Goal: Check status: Check status

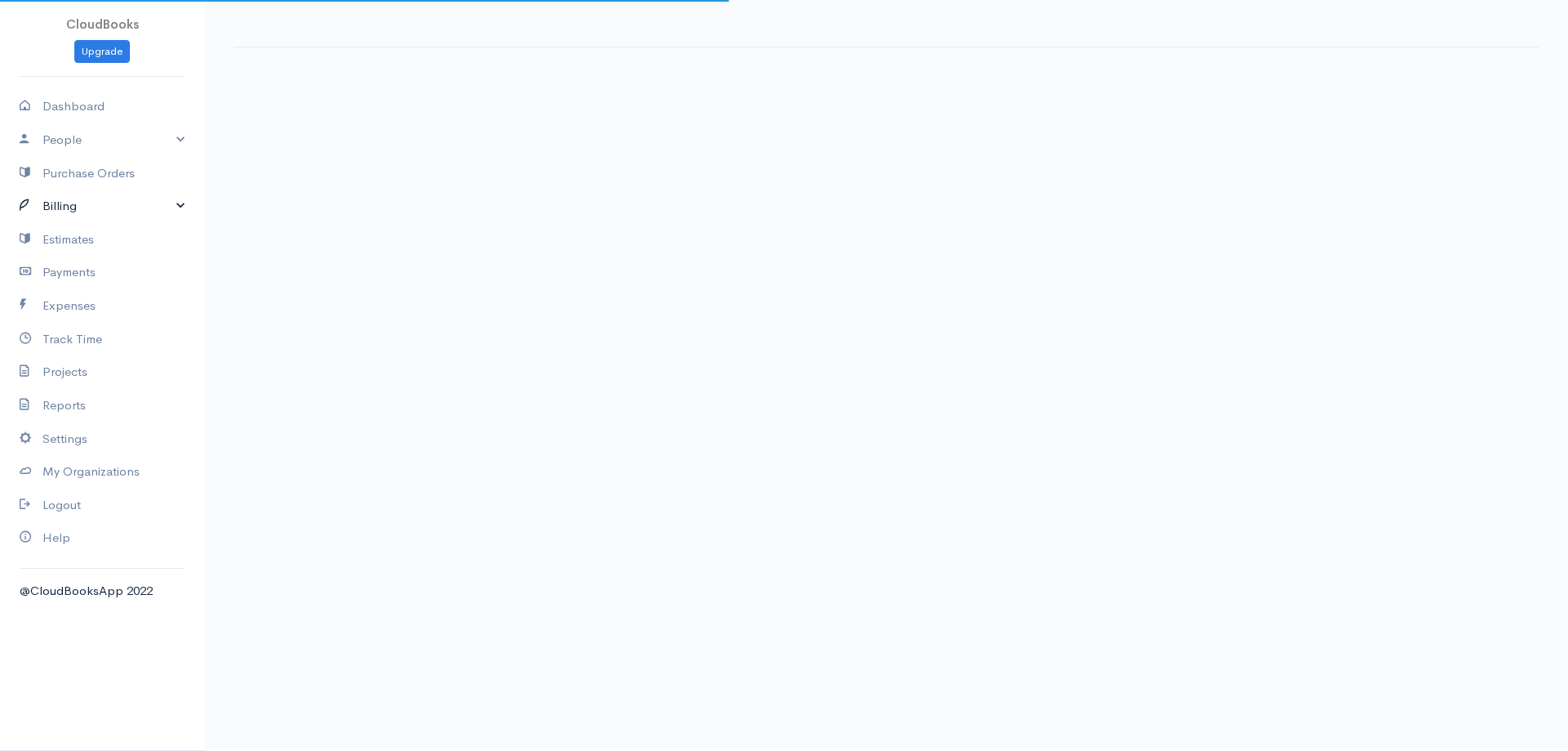
click at [124, 214] on link "Billing" at bounding box center [102, 206] width 204 height 34
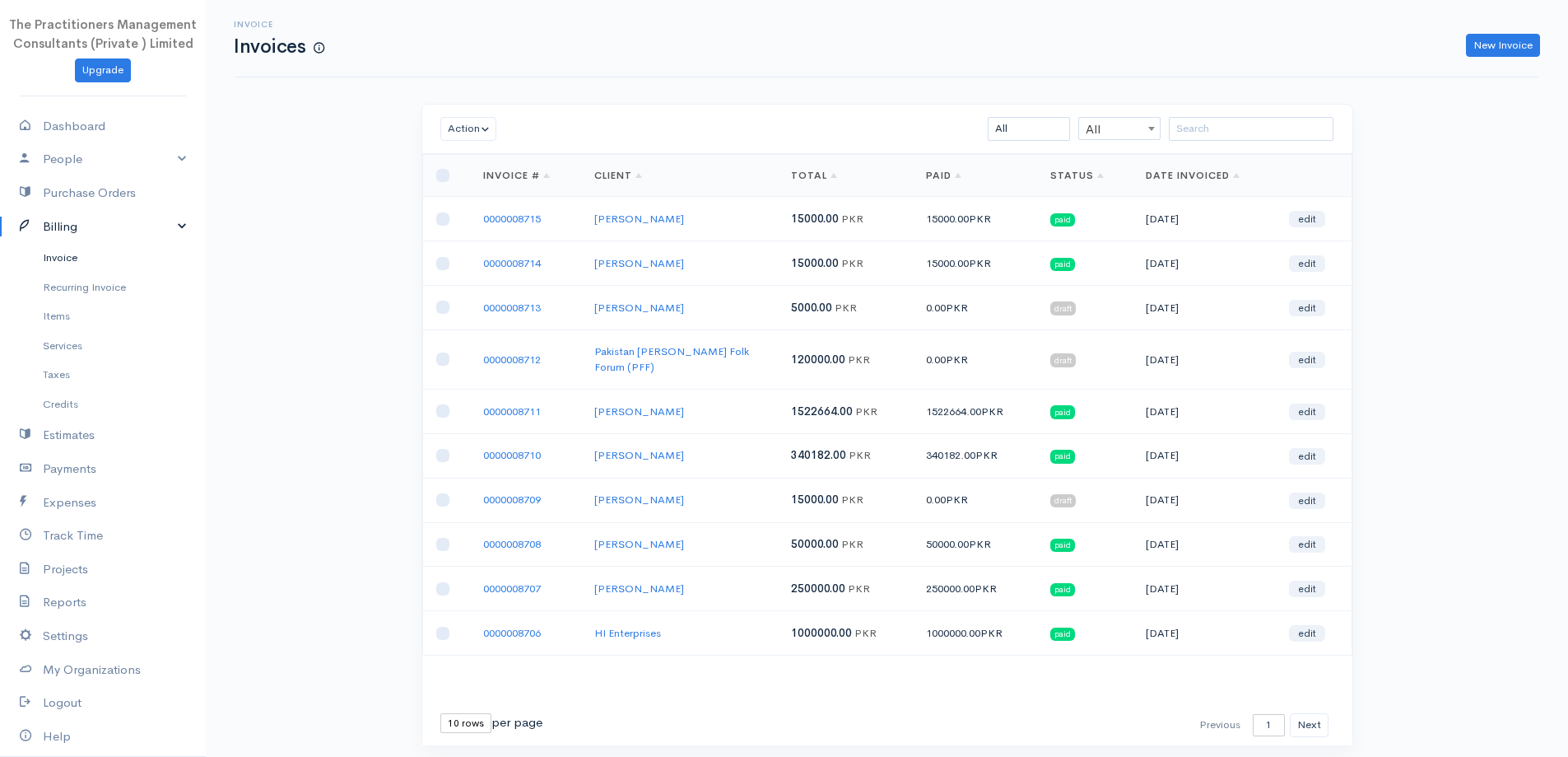
click at [85, 256] on link "Invoice" at bounding box center [103, 257] width 206 height 29
click at [1178, 121] on input "search" at bounding box center [1251, 128] width 164 height 24
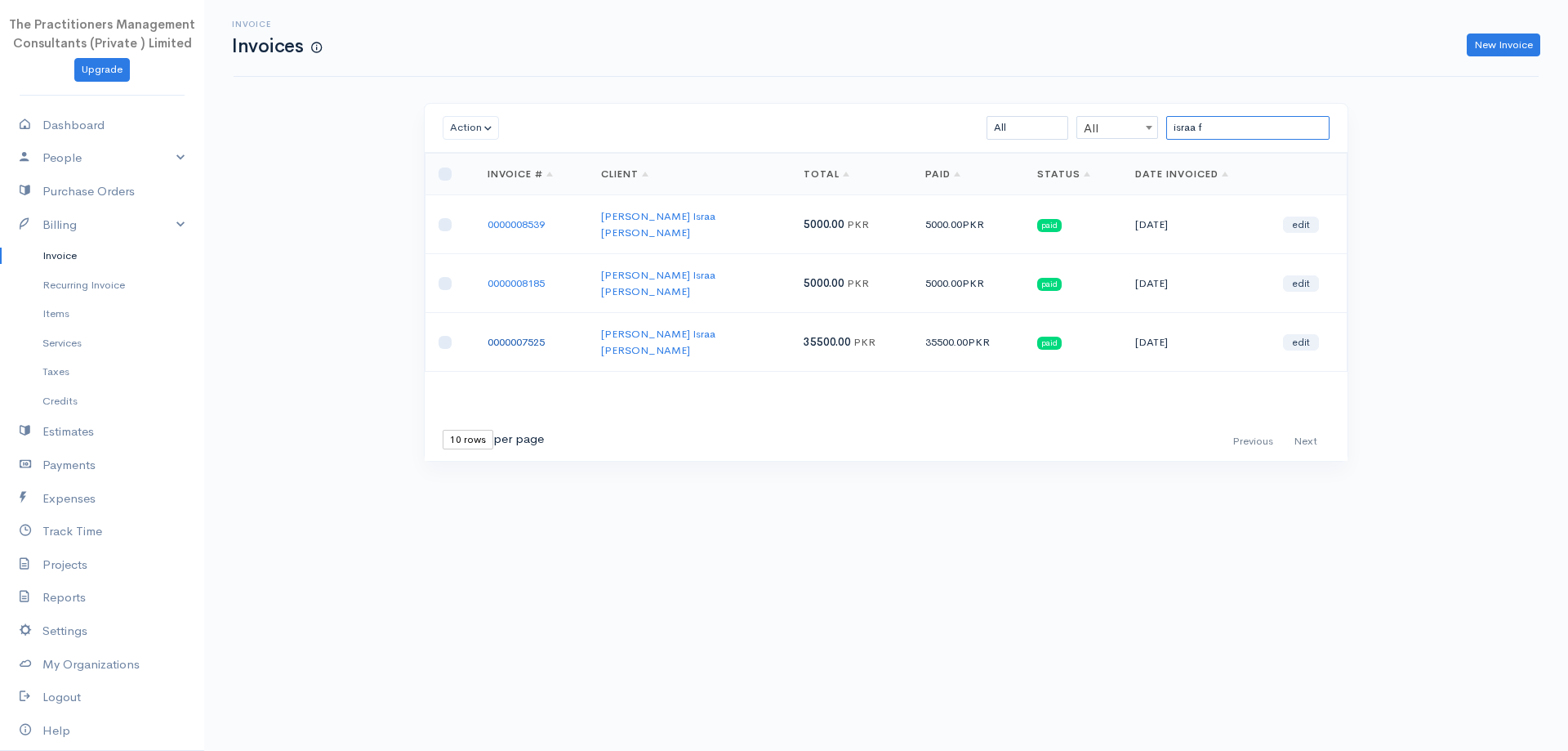
type input "israa f"
click at [529, 335] on link "0000007525" at bounding box center [515, 341] width 57 height 14
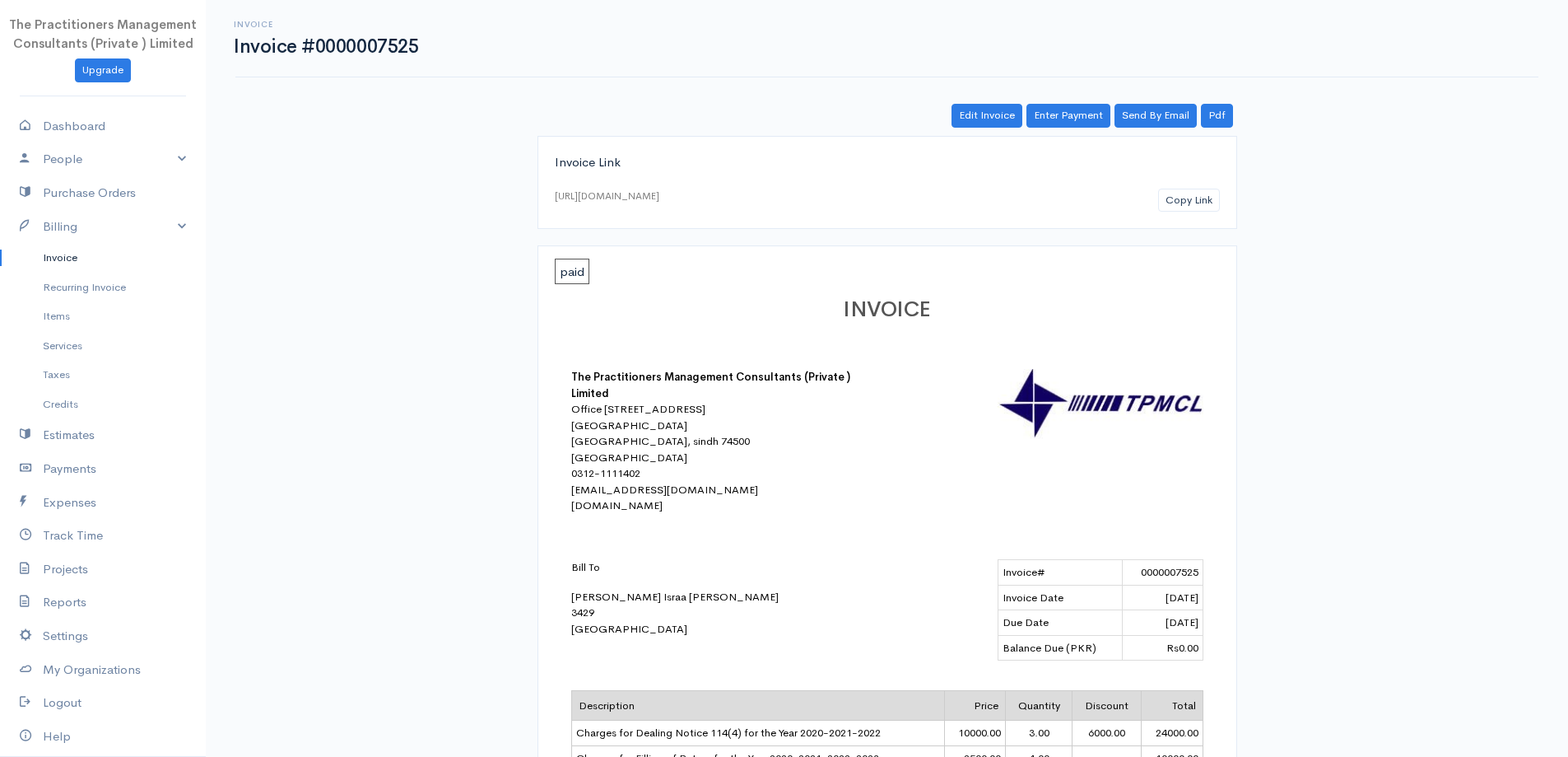
click at [70, 264] on link "Invoice" at bounding box center [103, 257] width 206 height 29
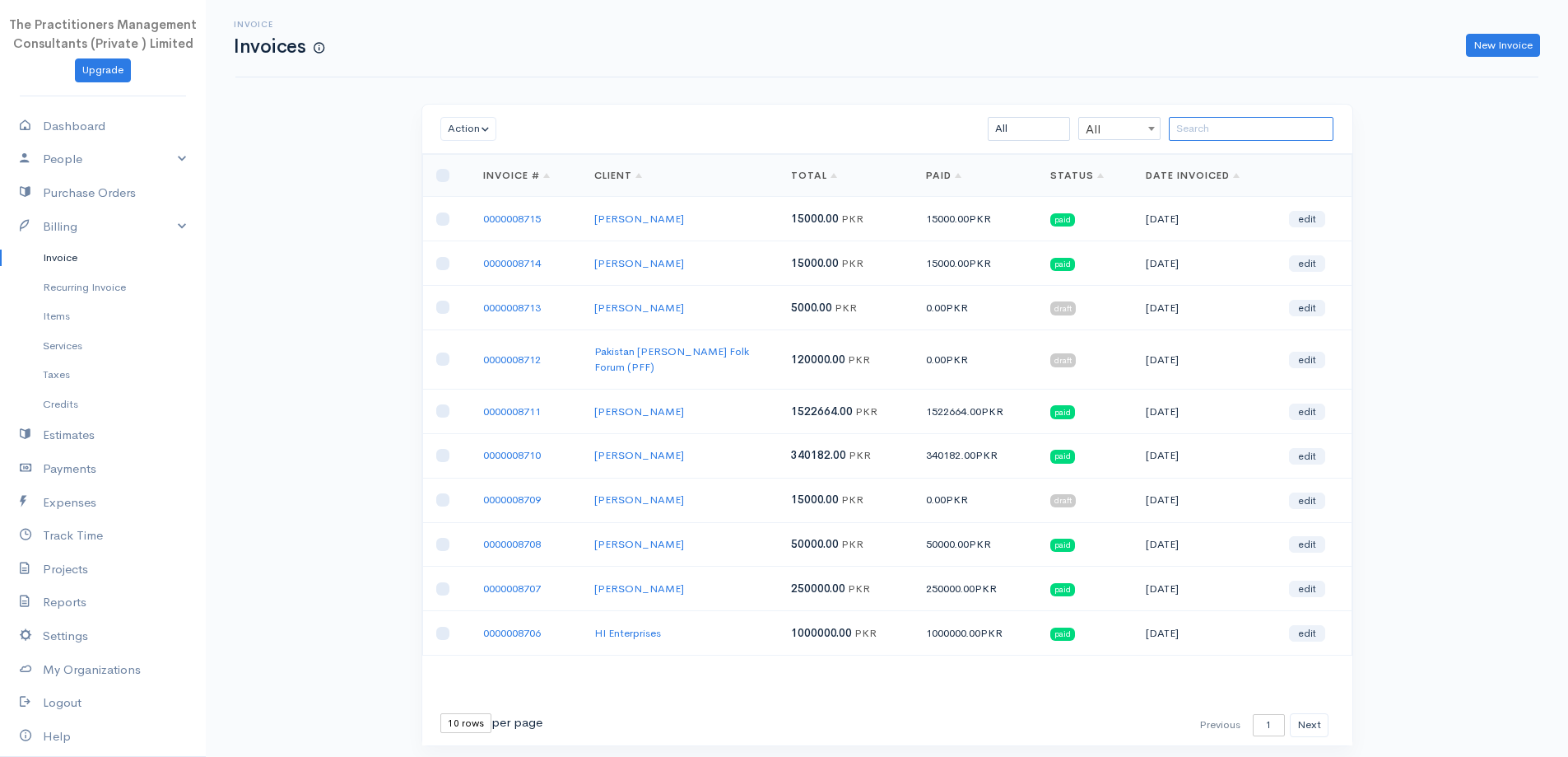
click at [1322, 125] on input "search" at bounding box center [1251, 128] width 164 height 24
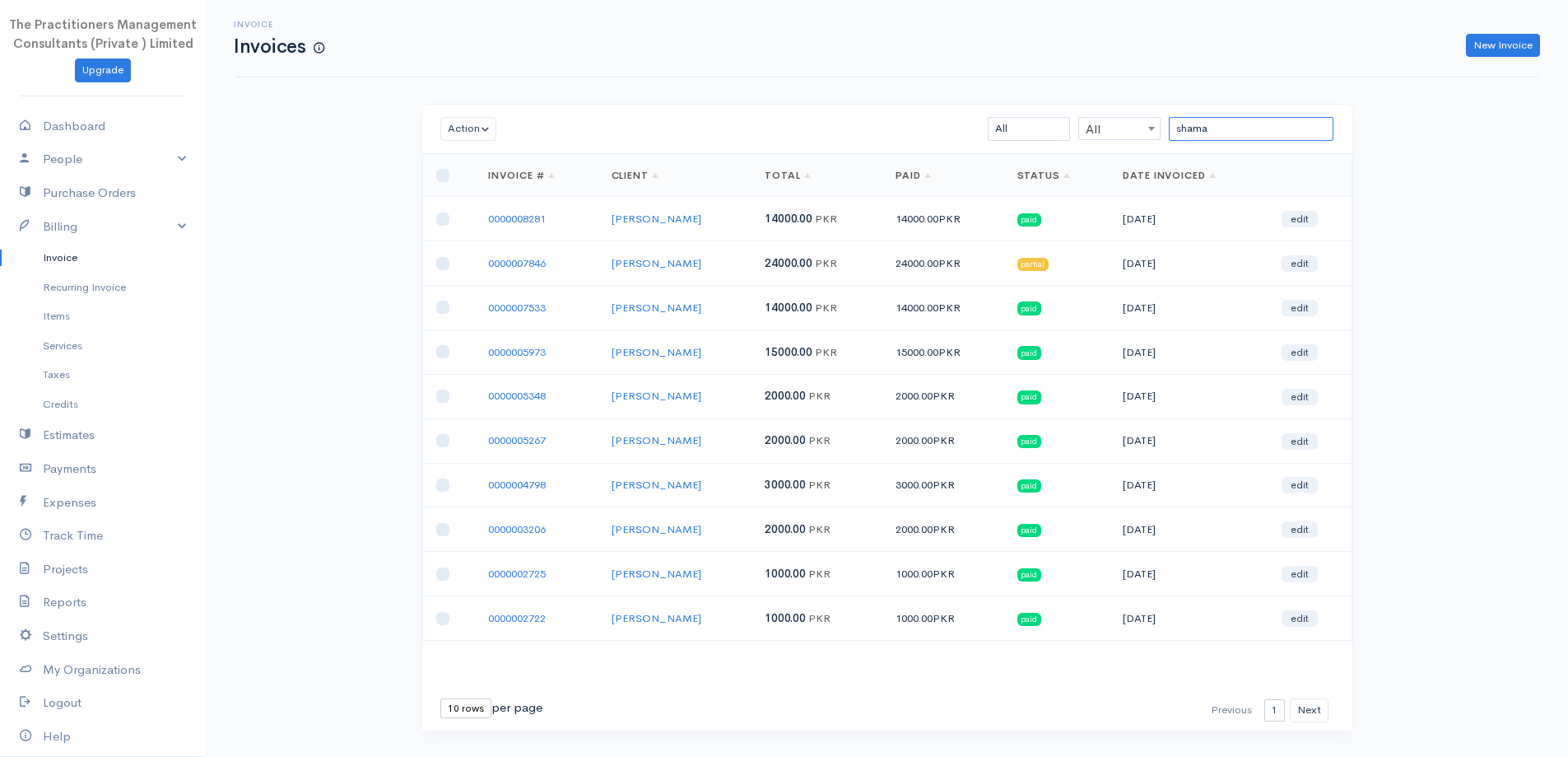
type input "shama"
